Goal: Task Accomplishment & Management: Use online tool/utility

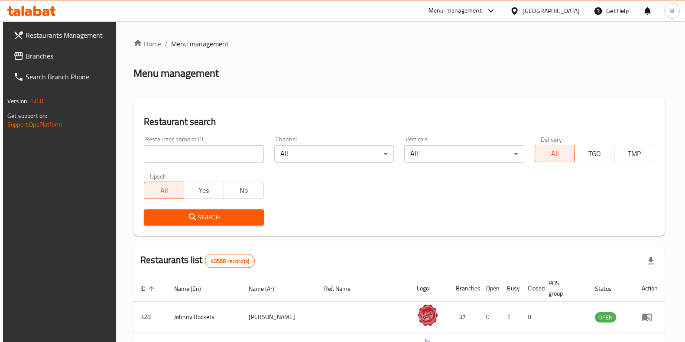
drag, startPoint x: 0, startPoint y: 0, endPoint x: 199, endPoint y: 151, distance: 250.1
click at [199, 151] on input "search" at bounding box center [204, 153] width 120 height 17
type input "pure plate"
click button "Search" at bounding box center [204, 217] width 120 height 16
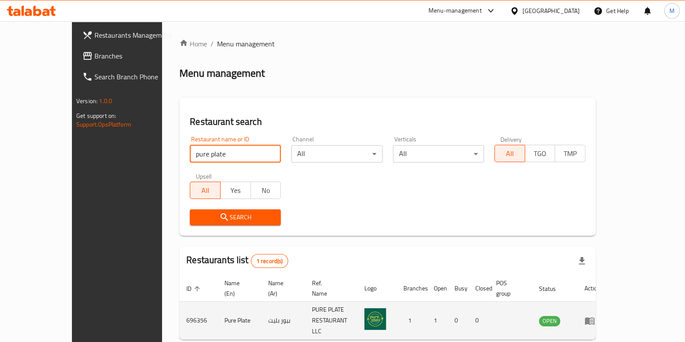
click at [593, 320] on icon "enhanced table" at bounding box center [591, 321] width 3 height 3
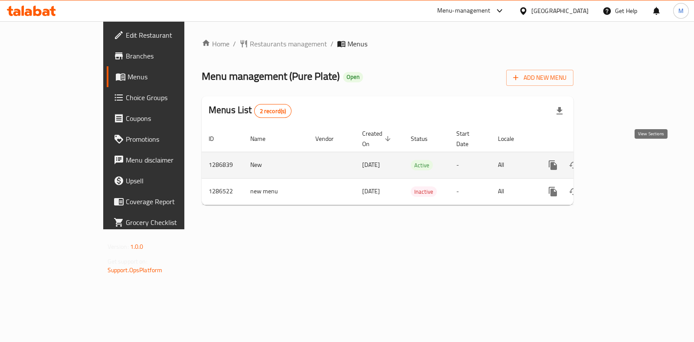
click at [620, 160] on icon "enhanced table" at bounding box center [615, 165] width 10 height 10
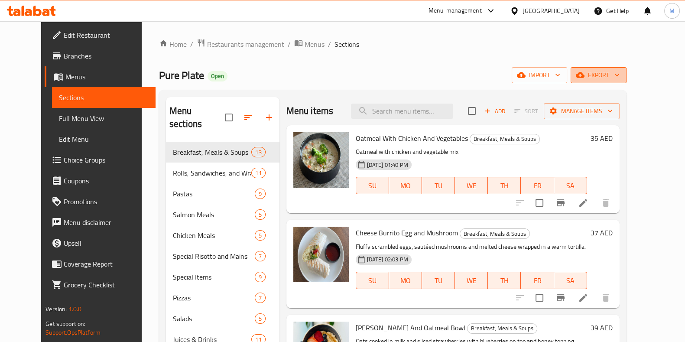
click at [620, 75] on span "export" at bounding box center [599, 75] width 42 height 11
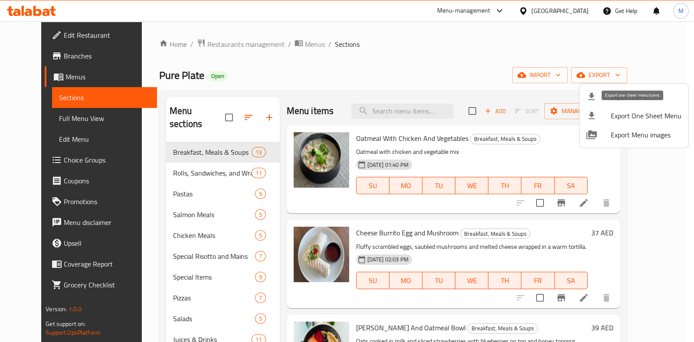
click at [619, 116] on span "Export One Sheet Menu" at bounding box center [645, 116] width 71 height 10
